Goal: Find contact information: Find contact information

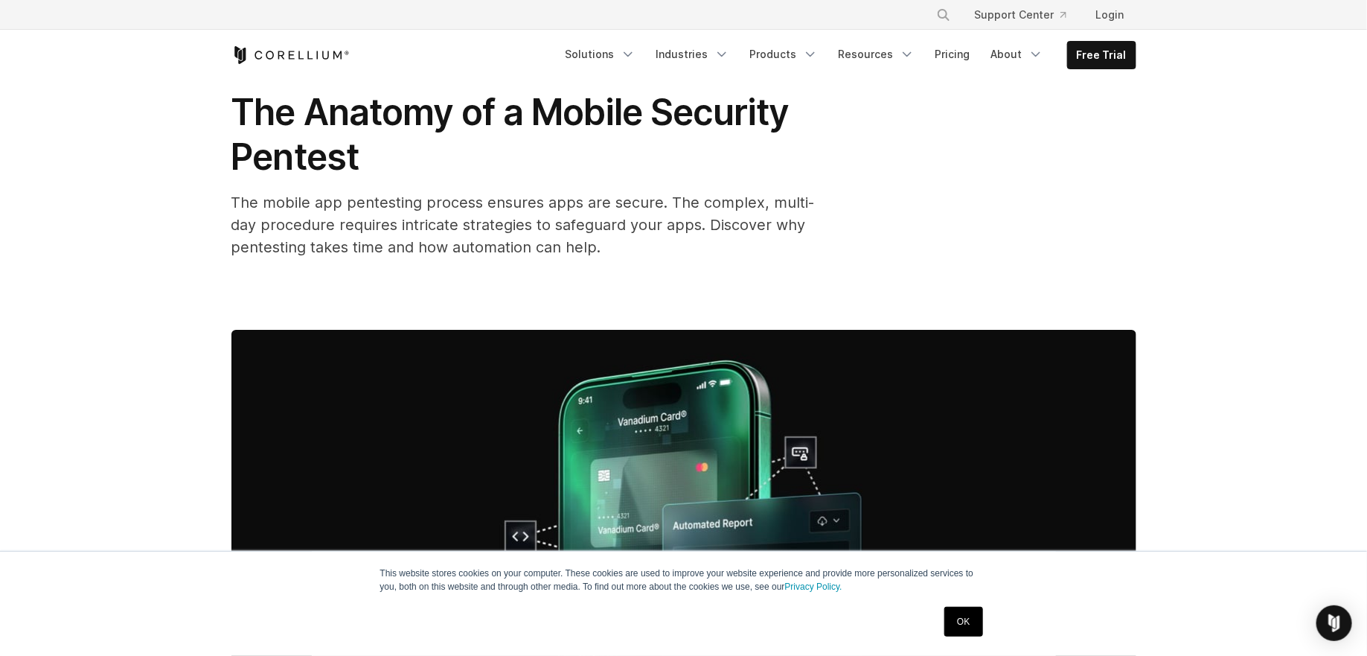
scroll to position [5047, 0]
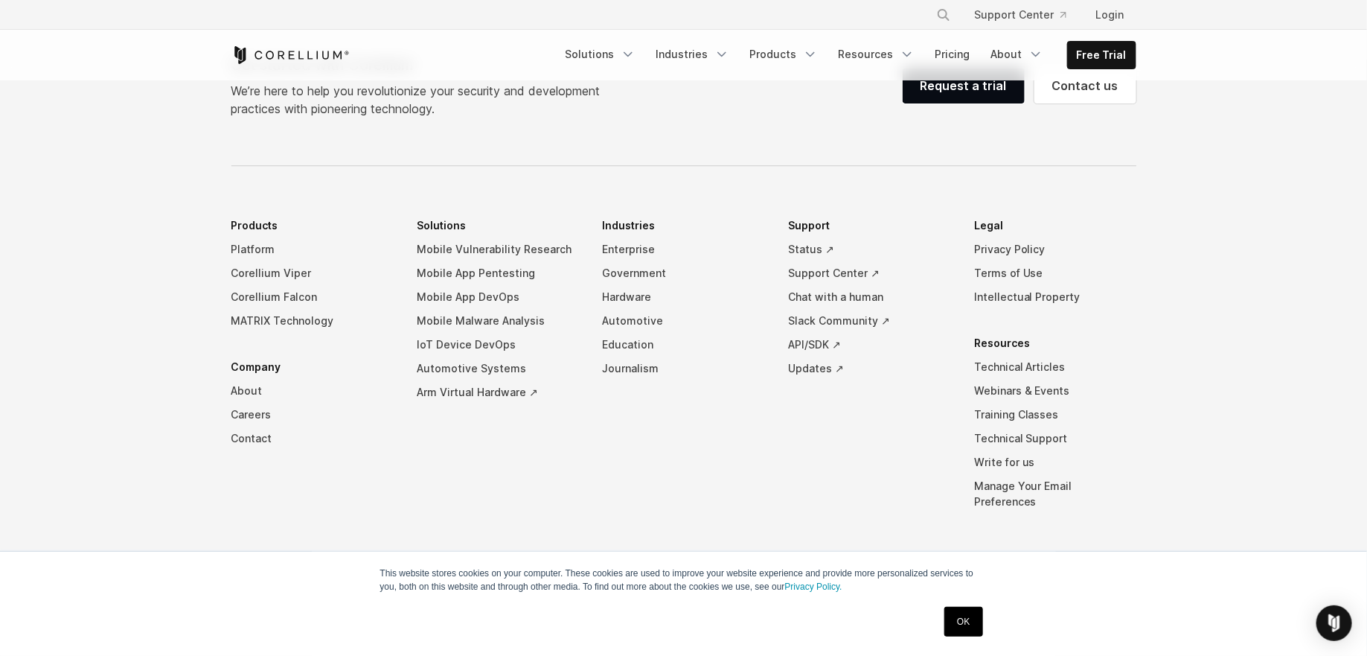
click at [972, 626] on link "OK" at bounding box center [963, 622] width 38 height 30
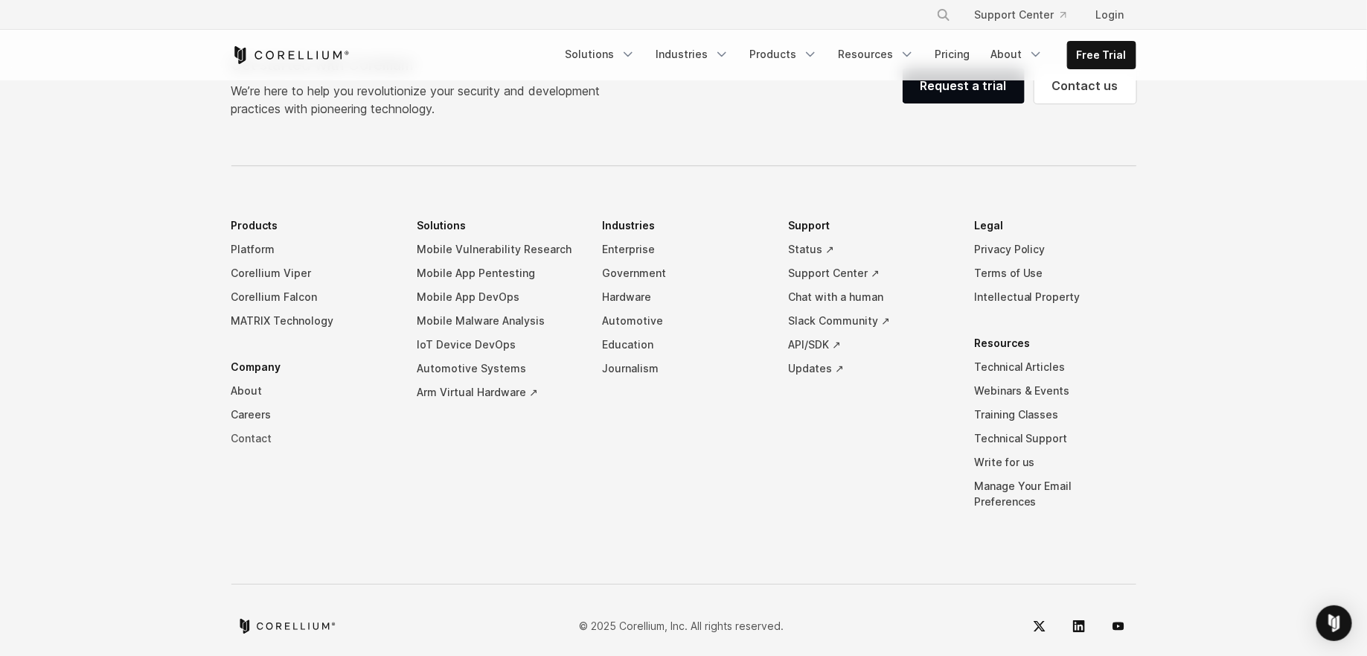
click at [256, 435] on link "Contact" at bounding box center [312, 438] width 162 height 24
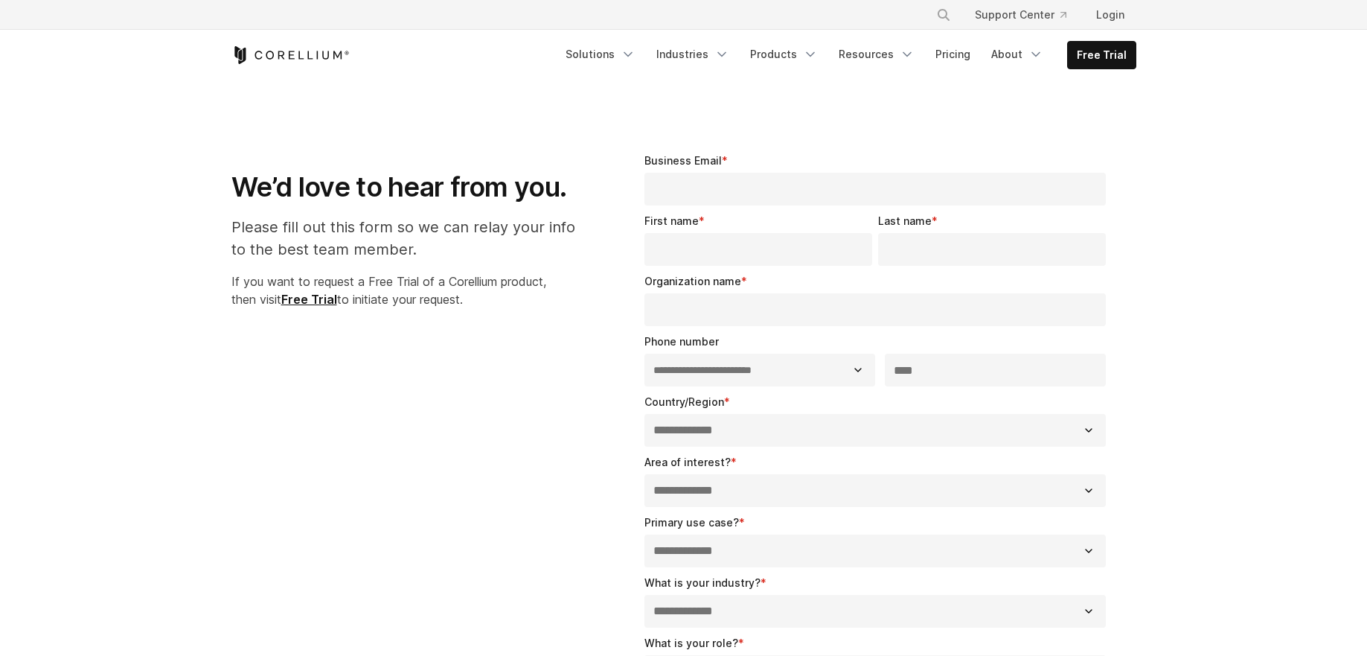
select select "**"
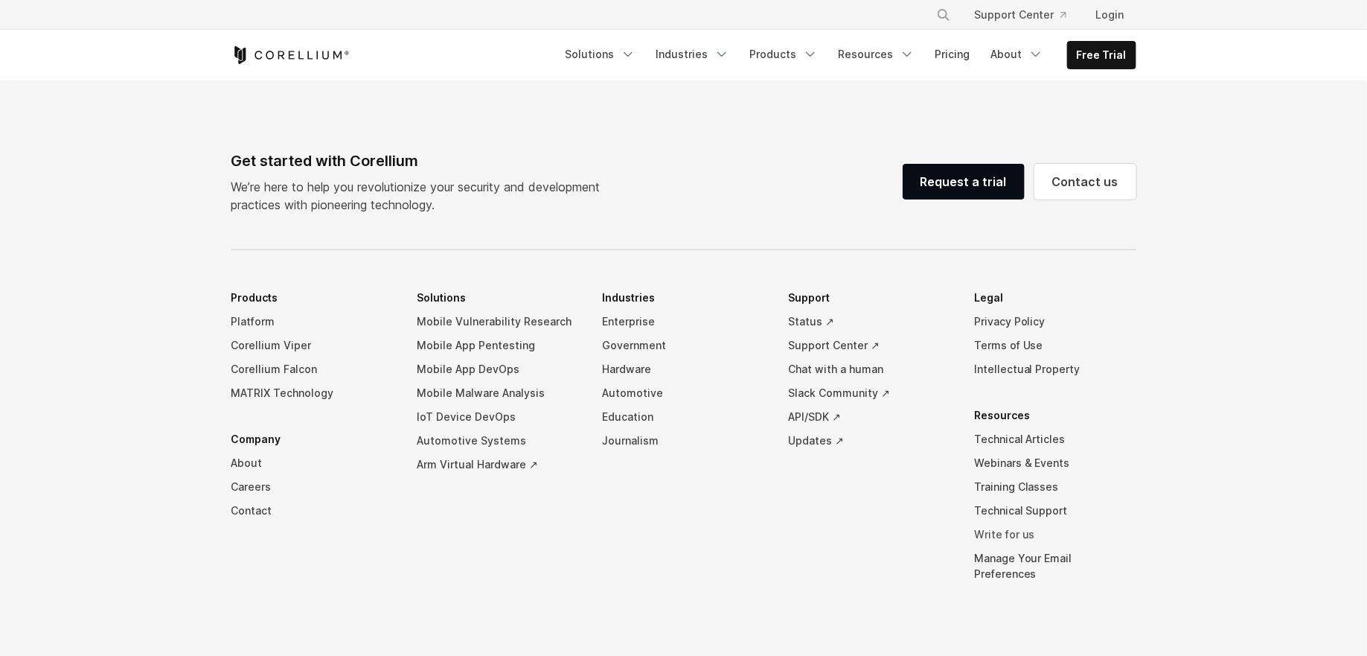
click at [1014, 531] on link "Write for us" at bounding box center [1055, 534] width 162 height 24
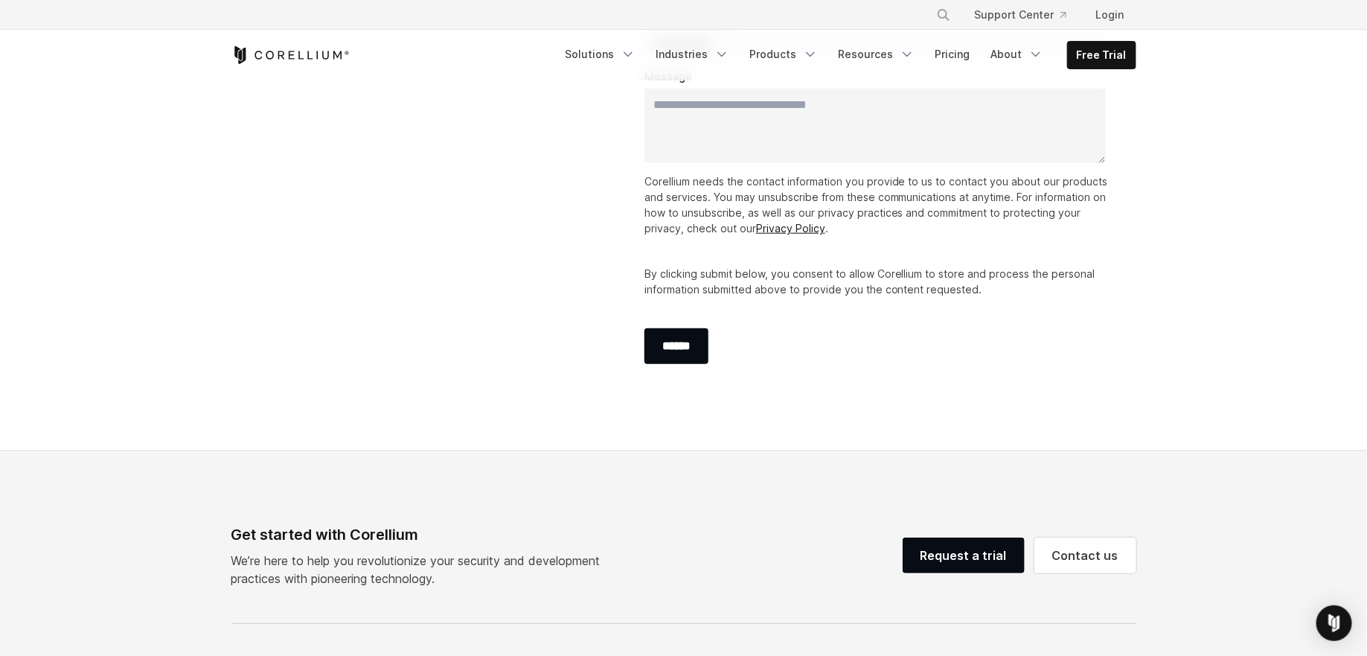
scroll to position [479, 0]
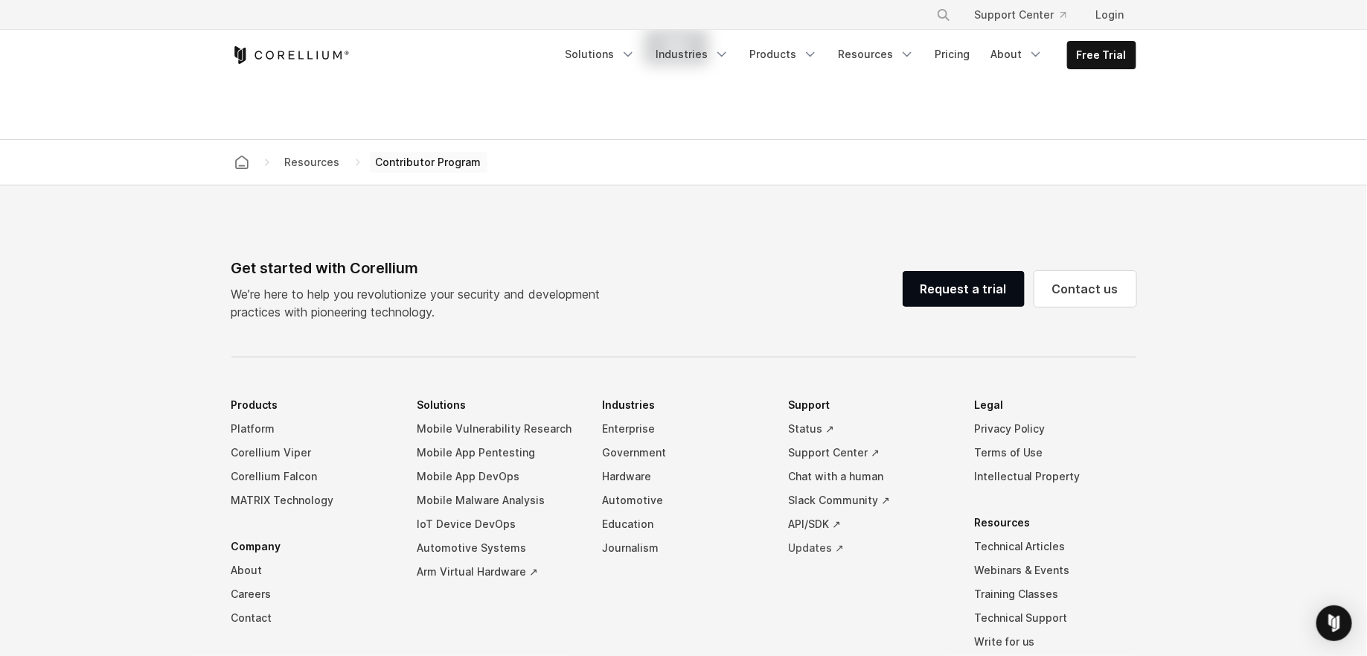
scroll to position [3103, 0]
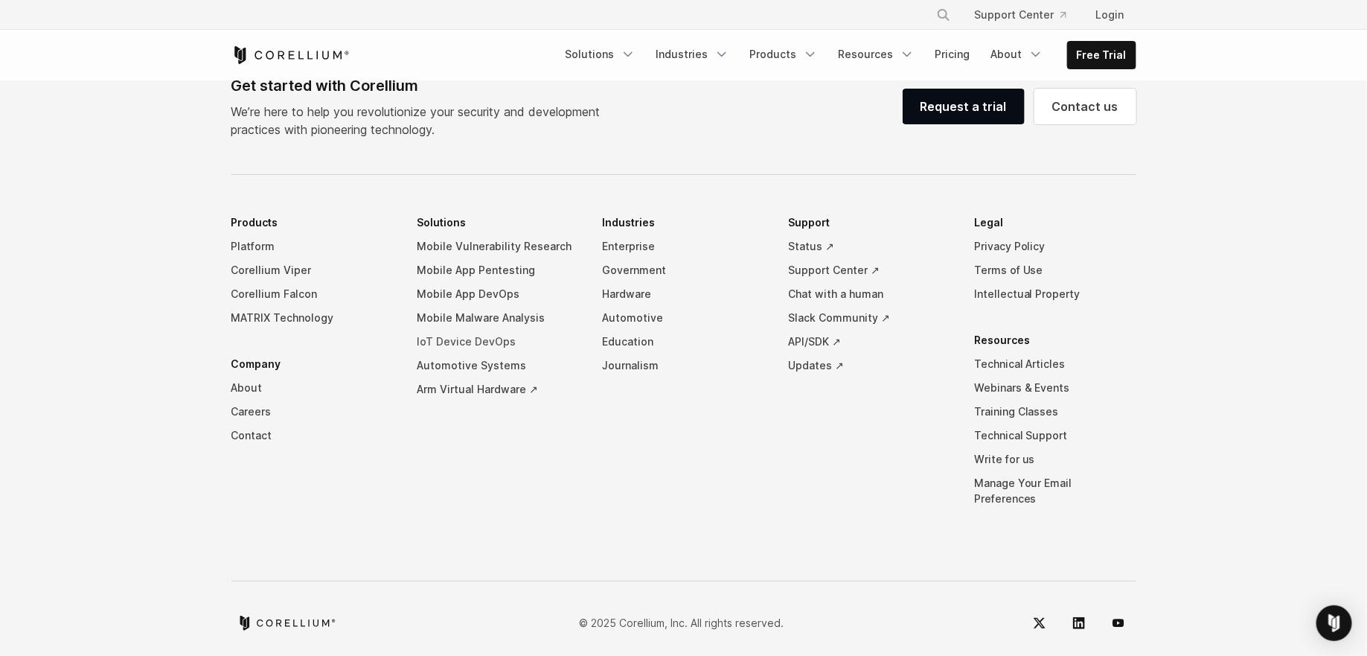
drag, startPoint x: 407, startPoint y: 340, endPoint x: 532, endPoint y: 345, distance: 125.1
click at [532, 345] on ul "Products Platform Corellium Viper Corellium Falcon MATRIX Technology Company Ab…" at bounding box center [683, 372] width 905 height 322
drag, startPoint x: 679, startPoint y: 593, endPoint x: 671, endPoint y: 584, distance: 12.6
click at [679, 605] on div "© 2025 Corellium, Inc. All rights reserved." at bounding box center [683, 623] width 905 height 36
drag, startPoint x: 395, startPoint y: 339, endPoint x: 527, endPoint y: 338, distance: 131.7
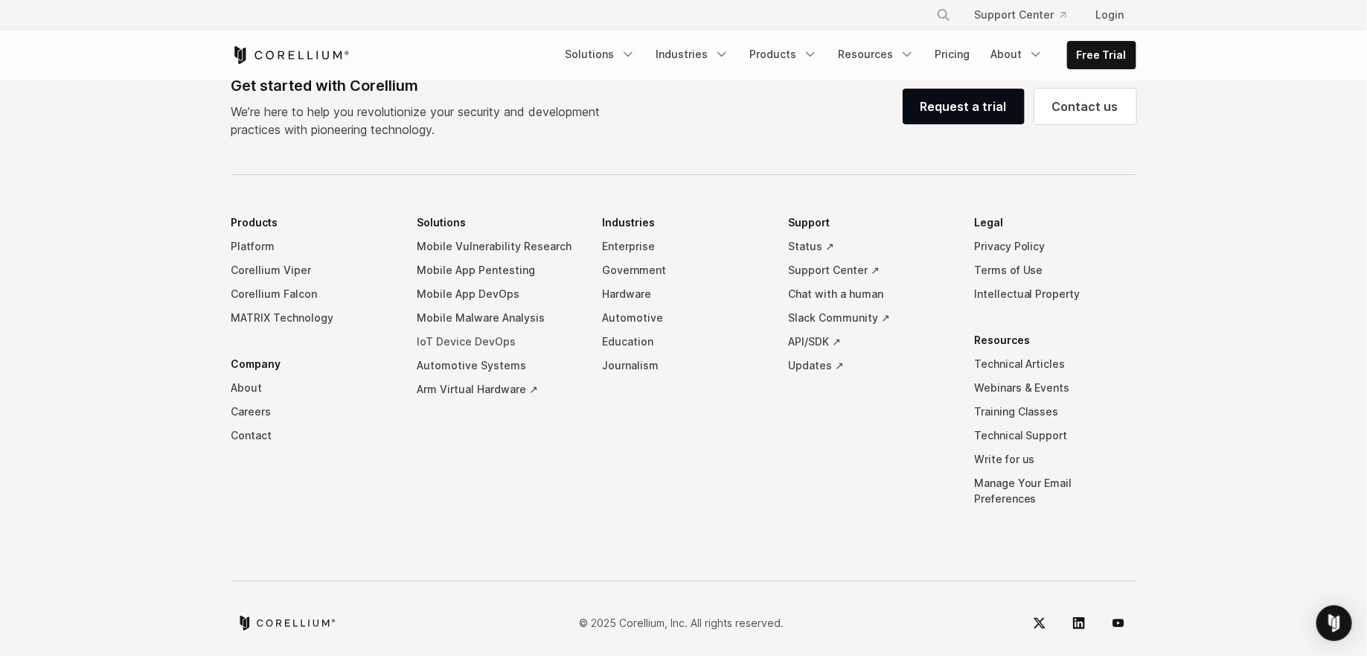
click at [527, 338] on ul "Products Platform Corellium Viper Corellium Falcon MATRIX Technology Company Ab…" at bounding box center [683, 372] width 905 height 322
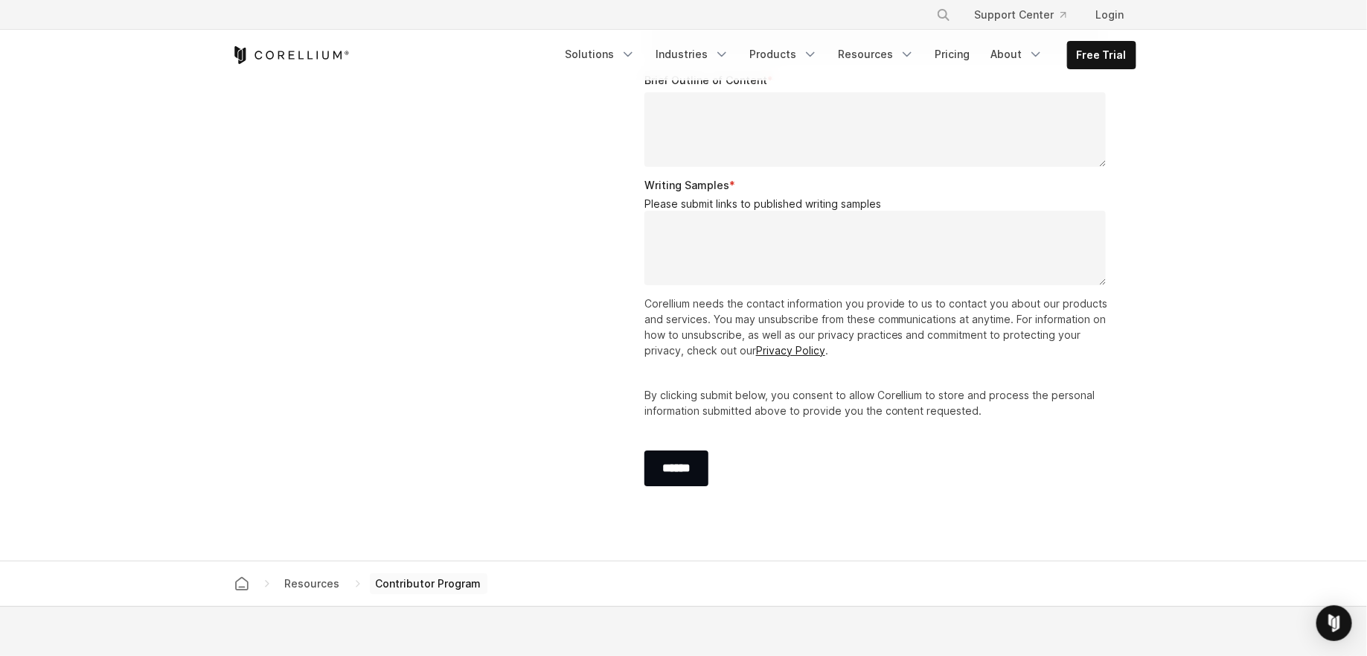
scroll to position [2434, 0]
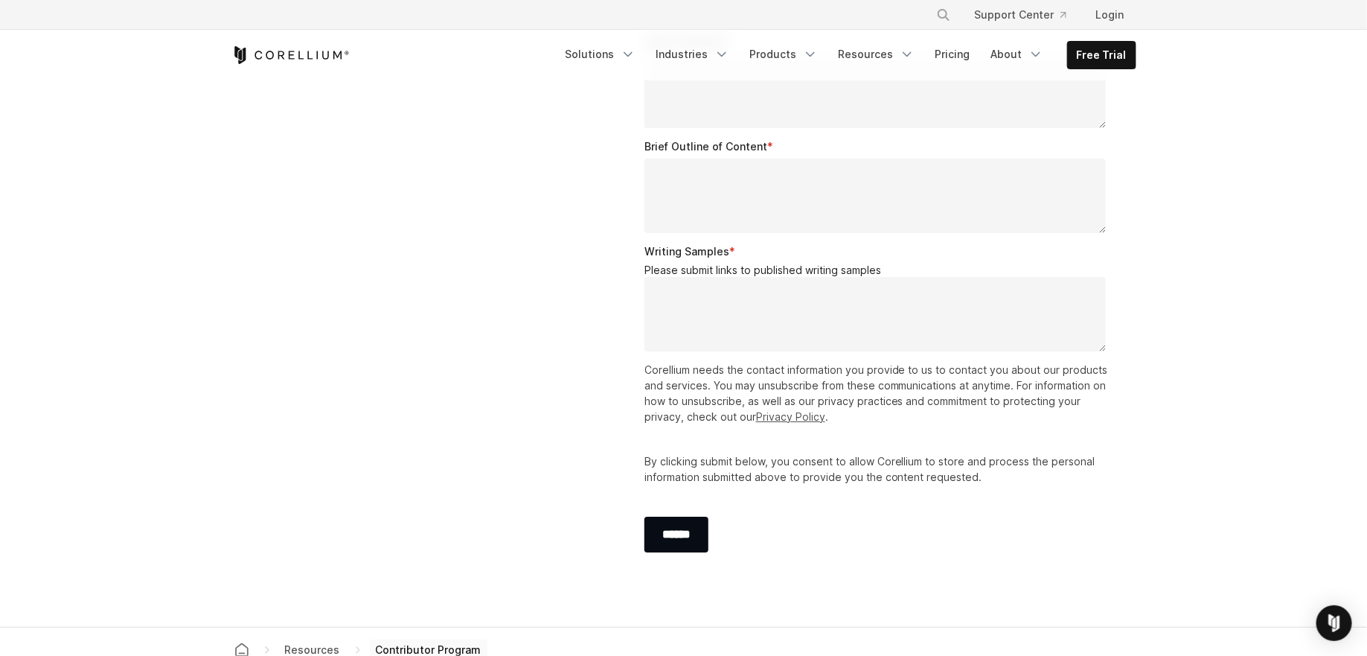
click at [815, 419] on link "Privacy Policy" at bounding box center [790, 416] width 69 height 13
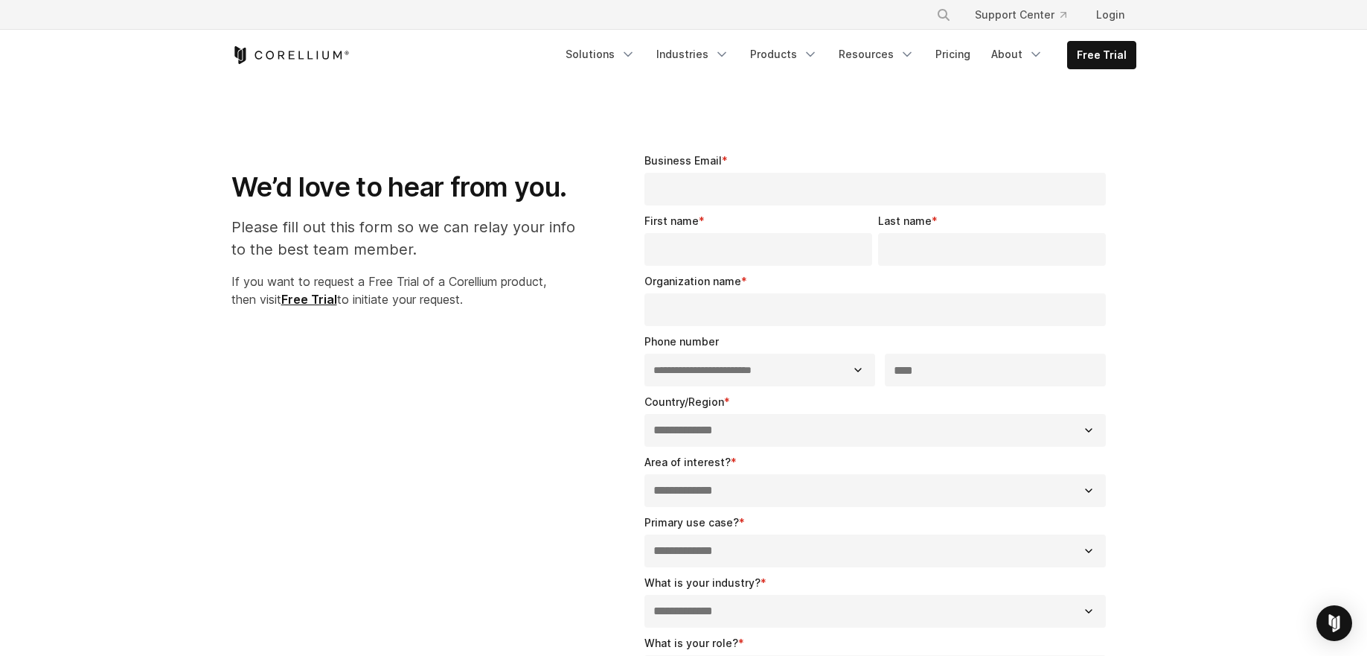
select select "**"
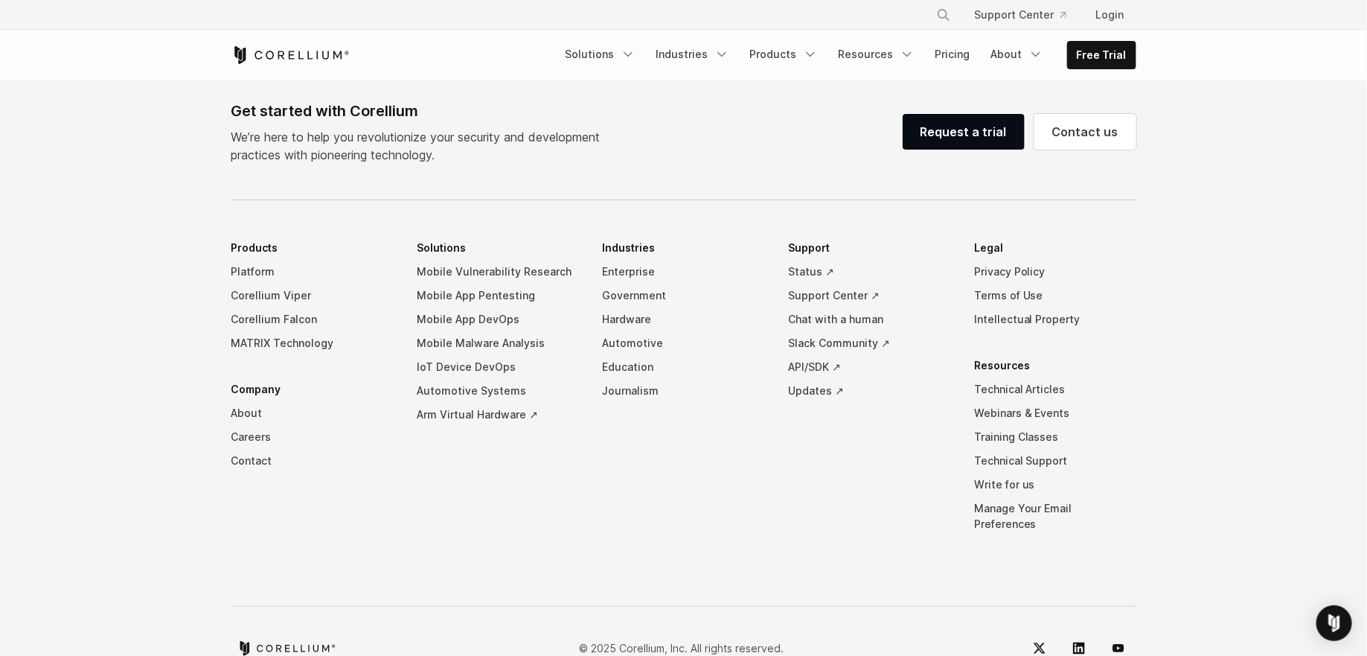
scroll to position [1075, 0]
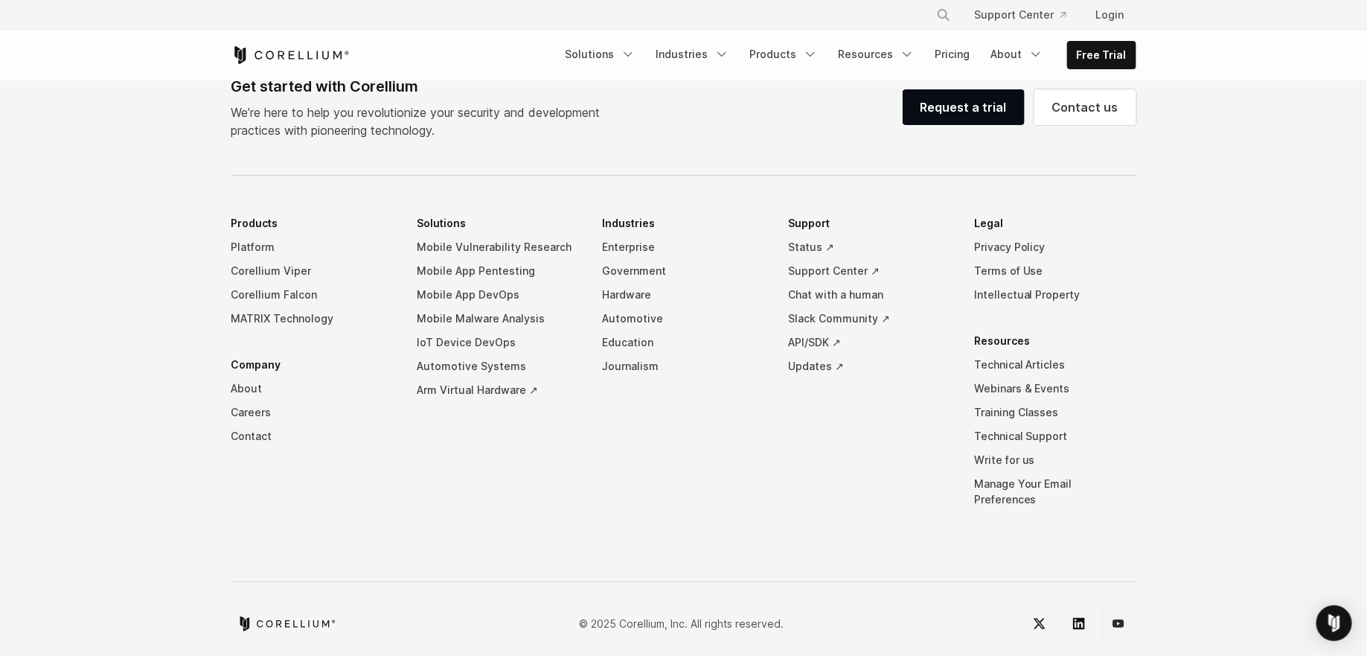
click at [1127, 607] on link "YouTube" at bounding box center [1119, 624] width 36 height 36
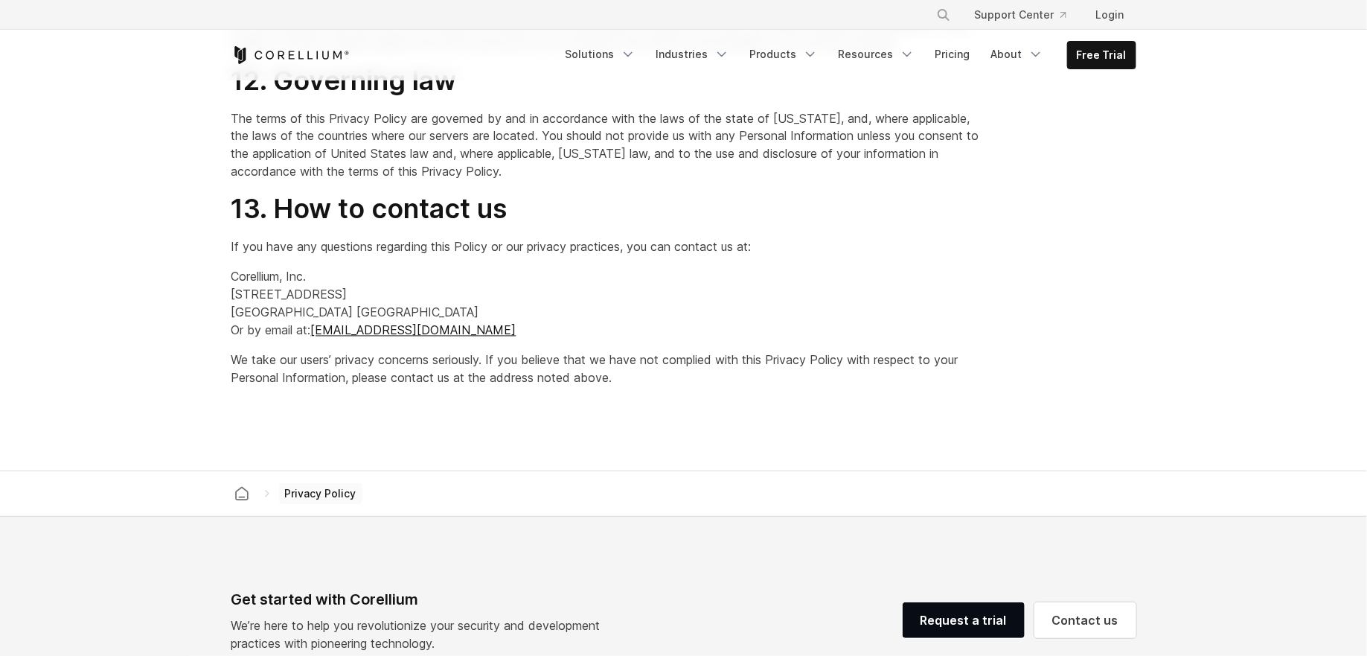
scroll to position [3964, 0]
drag, startPoint x: 372, startPoint y: 319, endPoint x: 316, endPoint y: 329, distance: 56.6
click at [316, 329] on p "Corellium, Inc. [STREET_ADDRESS] Or by email at: [EMAIL_ADDRESS][DOMAIN_NAME]" at bounding box center [605, 303] width 749 height 71
